Goal: Transaction & Acquisition: Subscribe to service/newsletter

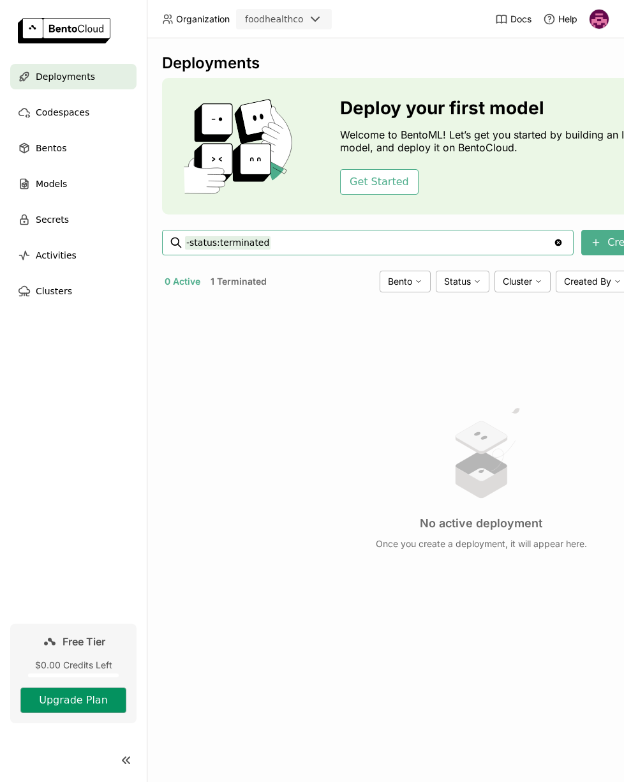
click at [79, 706] on button "Upgrade Plan" at bounding box center [73, 701] width 106 height 26
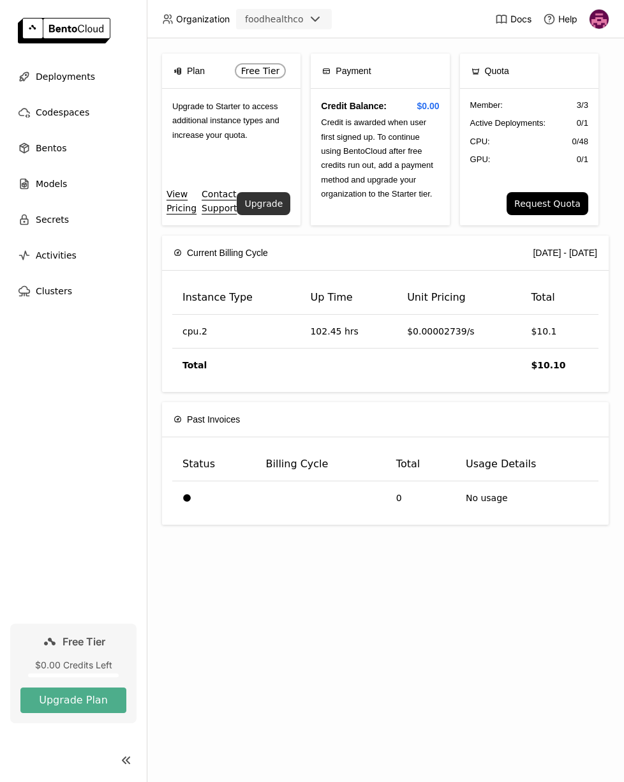
click at [272, 215] on button "Upgrade" at bounding box center [264, 203] width 54 height 23
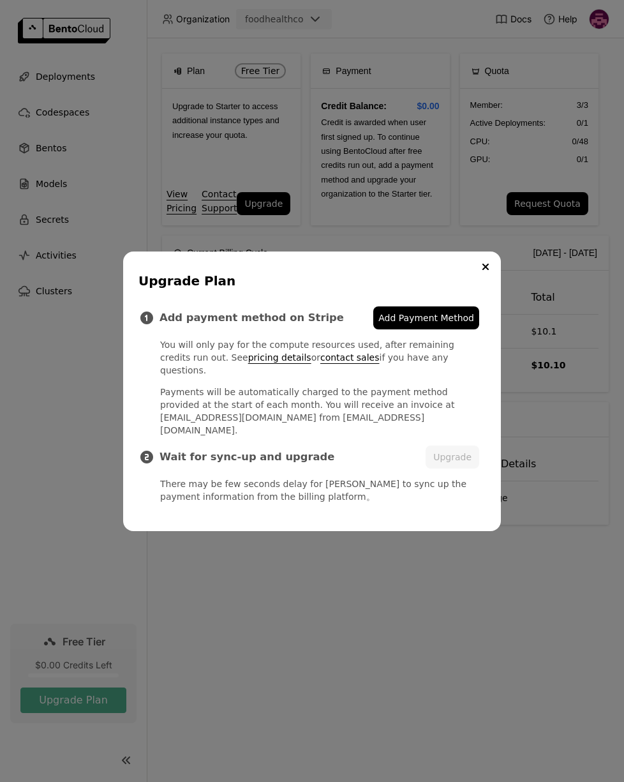
click at [402, 324] on span "Add Payment Method" at bounding box center [427, 318] width 96 height 13
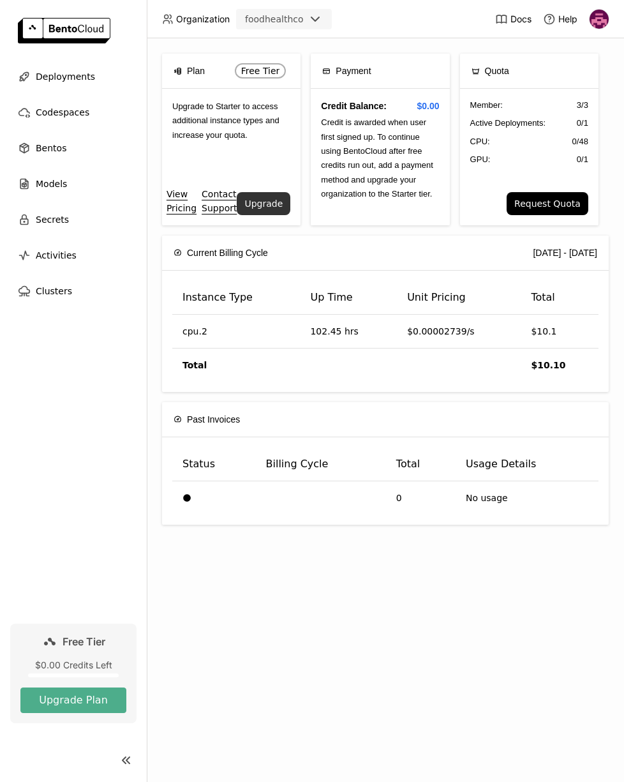
click at [267, 214] on button "Upgrade" at bounding box center [264, 203] width 54 height 23
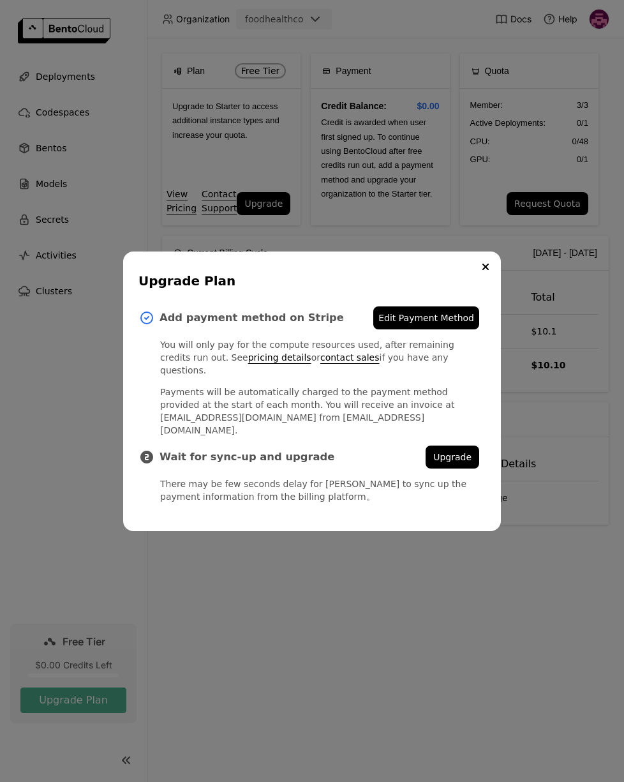
click at [448, 324] on span "Edit Payment Method" at bounding box center [427, 318] width 96 height 13
click at [484, 270] on icon "Close" at bounding box center [486, 267] width 6 height 6
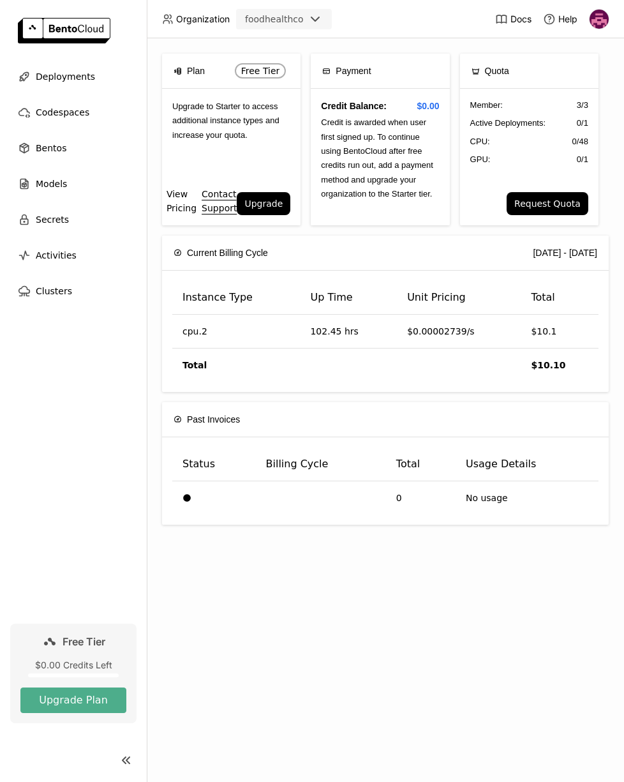
click at [186, 215] on link "View Pricing" at bounding box center [182, 201] width 30 height 28
click at [599, 12] on img at bounding box center [599, 19] width 19 height 19
click at [577, 69] on span "Billing" at bounding box center [569, 66] width 24 height 11
click at [568, 68] on span "Billing" at bounding box center [569, 66] width 24 height 11
click at [439, 142] on div "Credit Balance: $0.00 Credit is awarded when user first signed up. To continue …" at bounding box center [380, 157] width 139 height 137
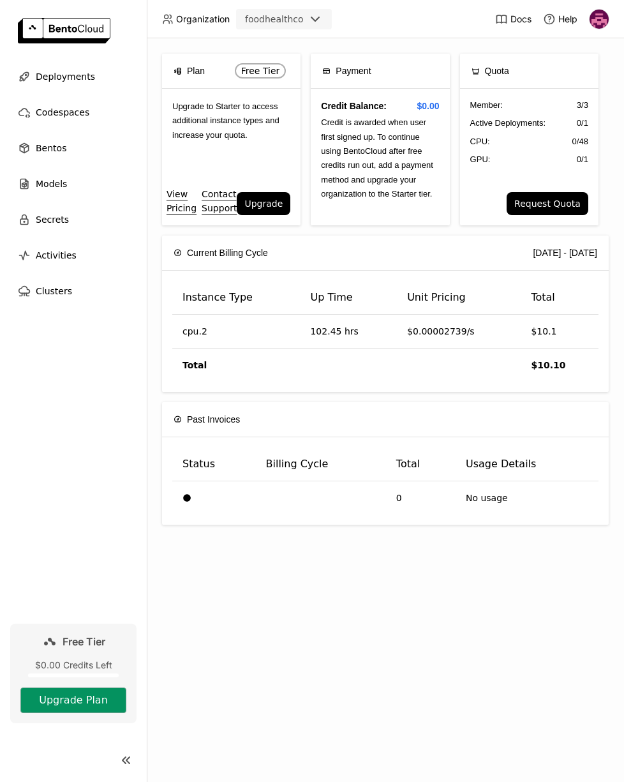
click at [95, 705] on button "Upgrade Plan" at bounding box center [73, 701] width 106 height 26
click at [105, 707] on button "Upgrade Plan" at bounding box center [73, 701] width 106 height 26
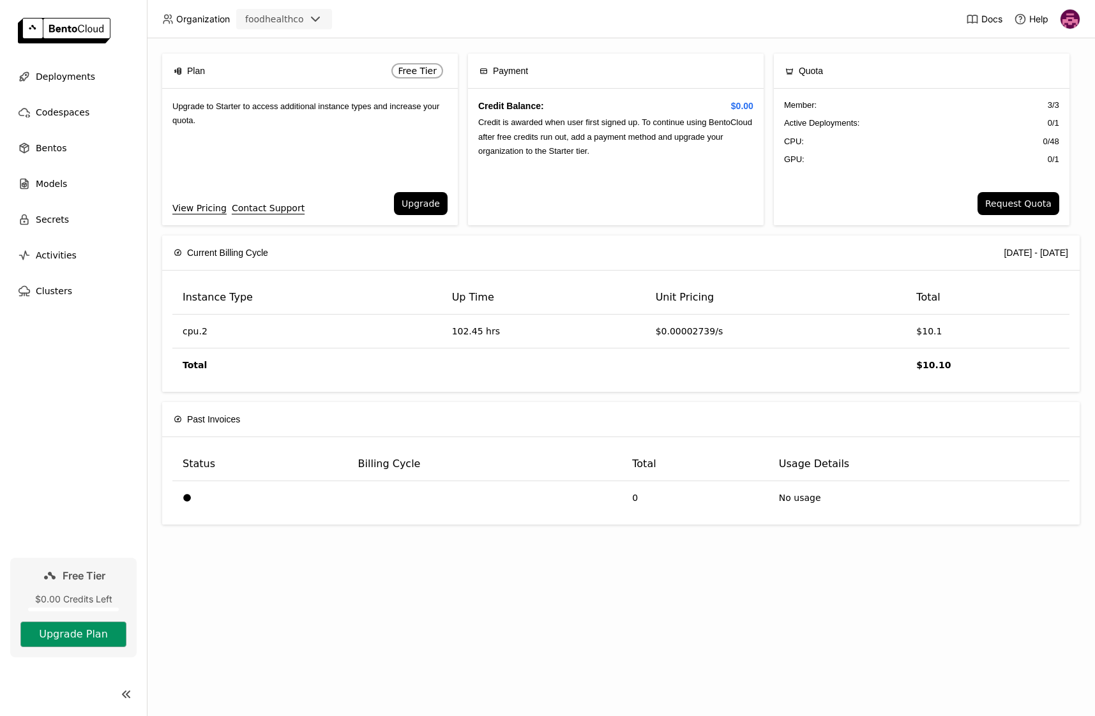
click at [74, 628] on button "Upgrade Plan" at bounding box center [73, 635] width 106 height 26
click at [417, 217] on div "View Pricing Contact Support Upgrade" at bounding box center [310, 208] width 296 height 33
click at [418, 206] on button "Upgrade" at bounding box center [421, 203] width 54 height 23
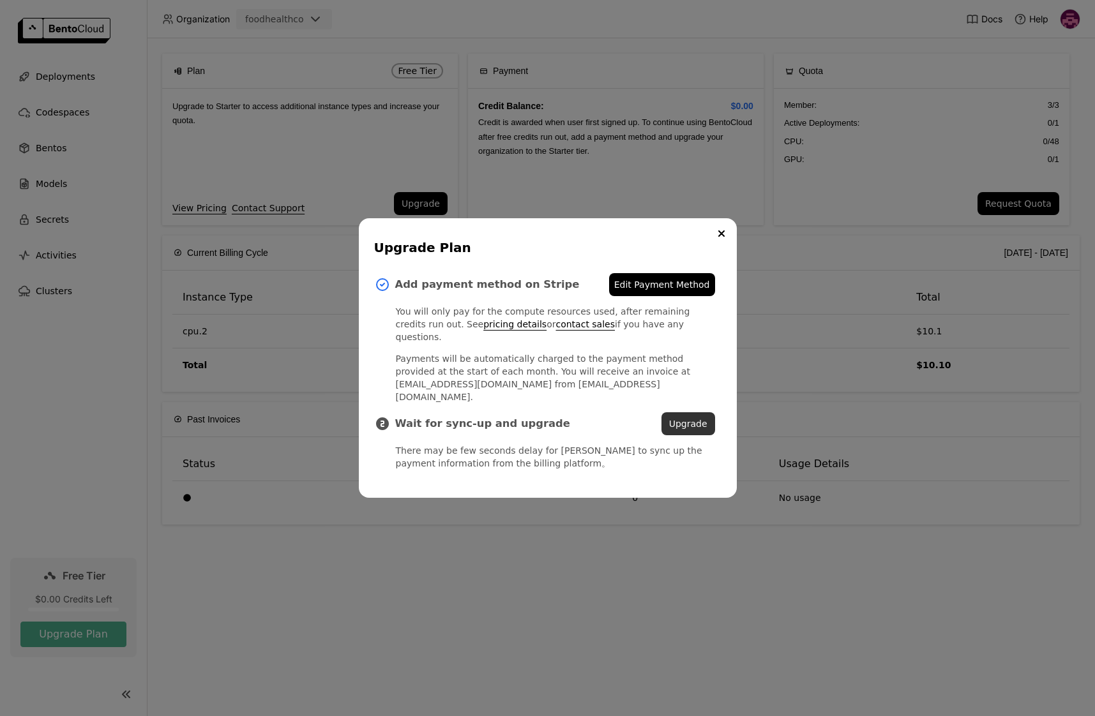
click at [693, 412] on button "Upgrade" at bounding box center [688, 423] width 54 height 23
